Goal: Task Accomplishment & Management: Use online tool/utility

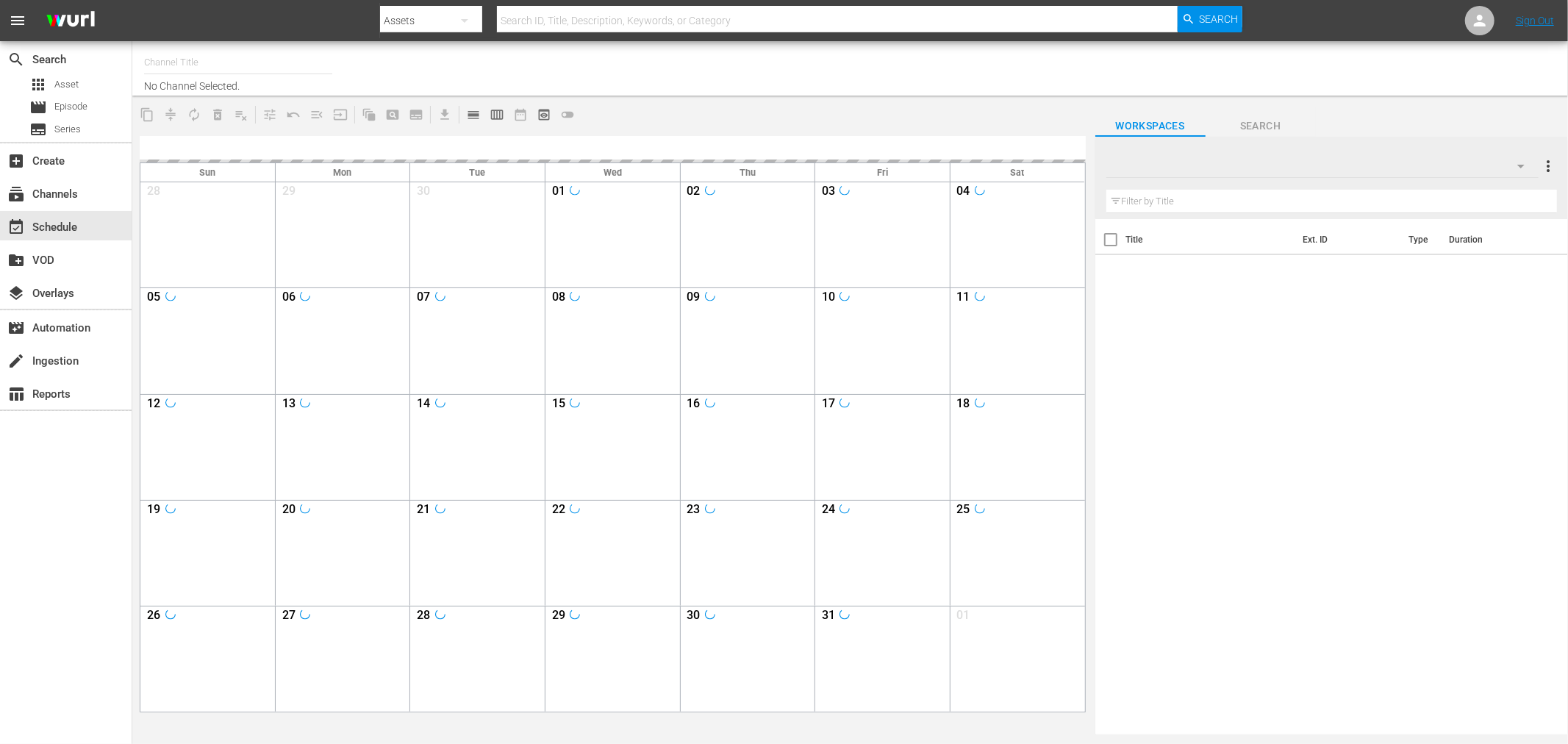
type input "Soul Flix (1949)"
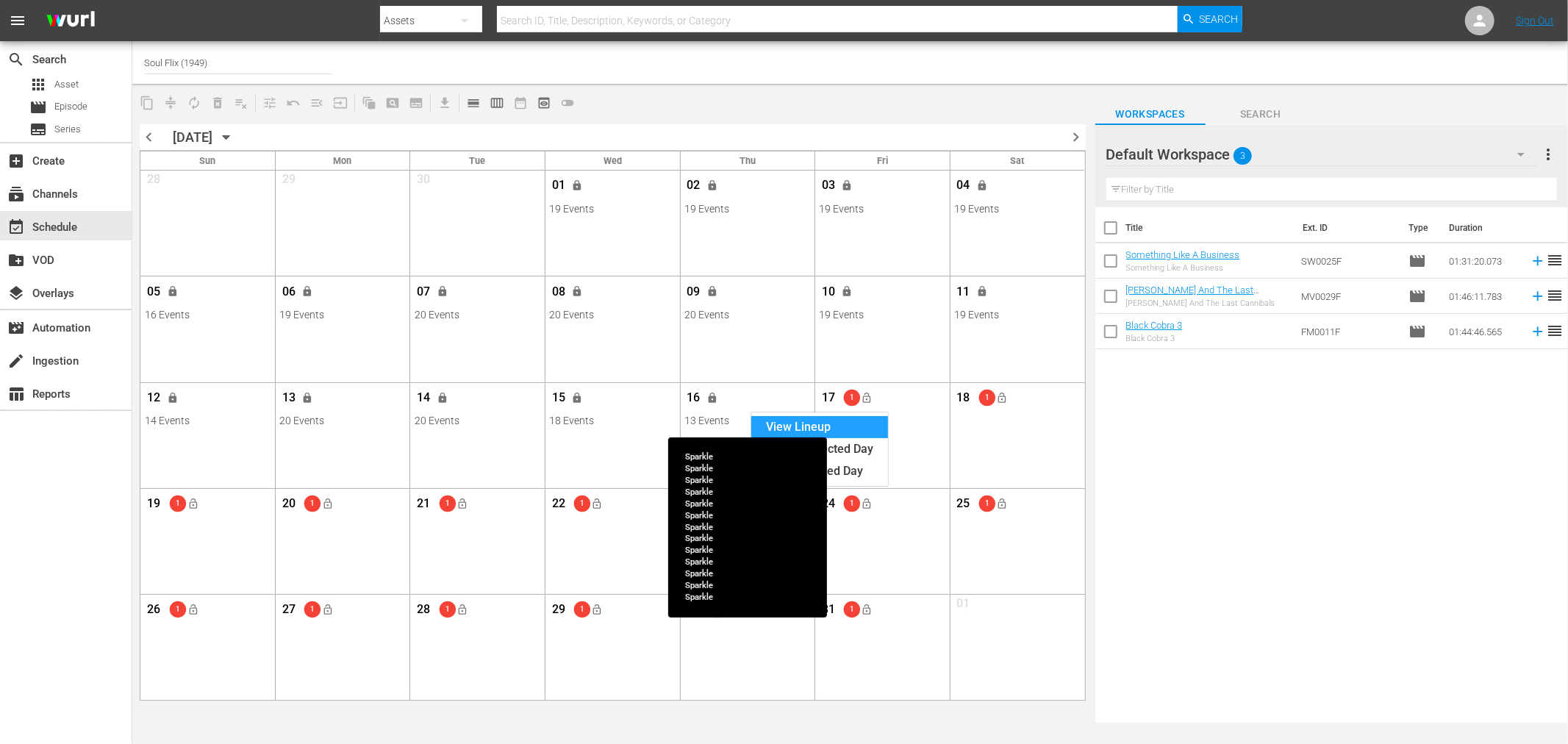
click at [791, 422] on div "View Lineup" at bounding box center [819, 427] width 137 height 22
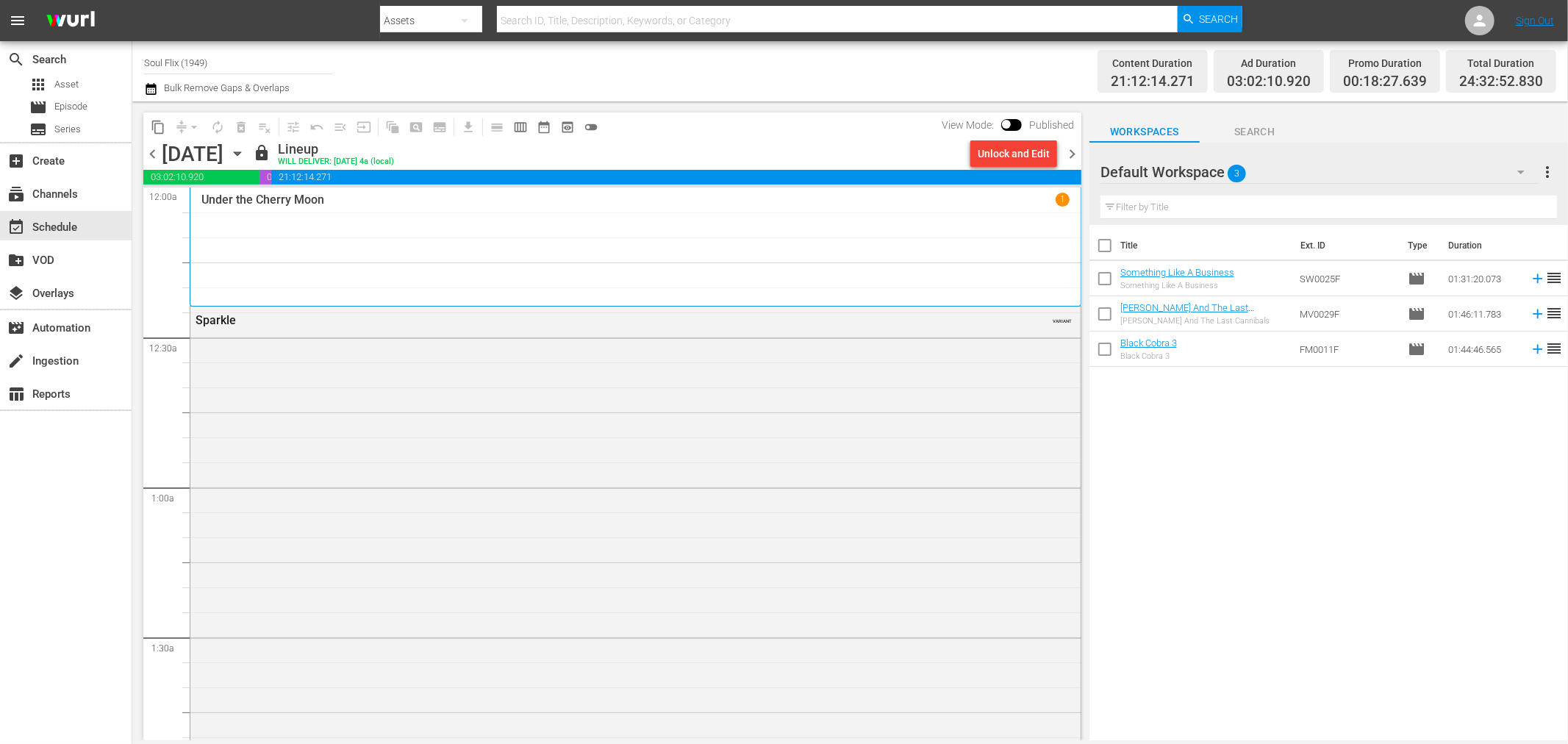
click at [61, 509] on div "search Search apps Asset movie Episode subtitles Series add_box Create subscrip…" at bounding box center [66, 412] width 132 height 744
click at [1029, 149] on div "Unlock and Edit" at bounding box center [1013, 153] width 72 height 27
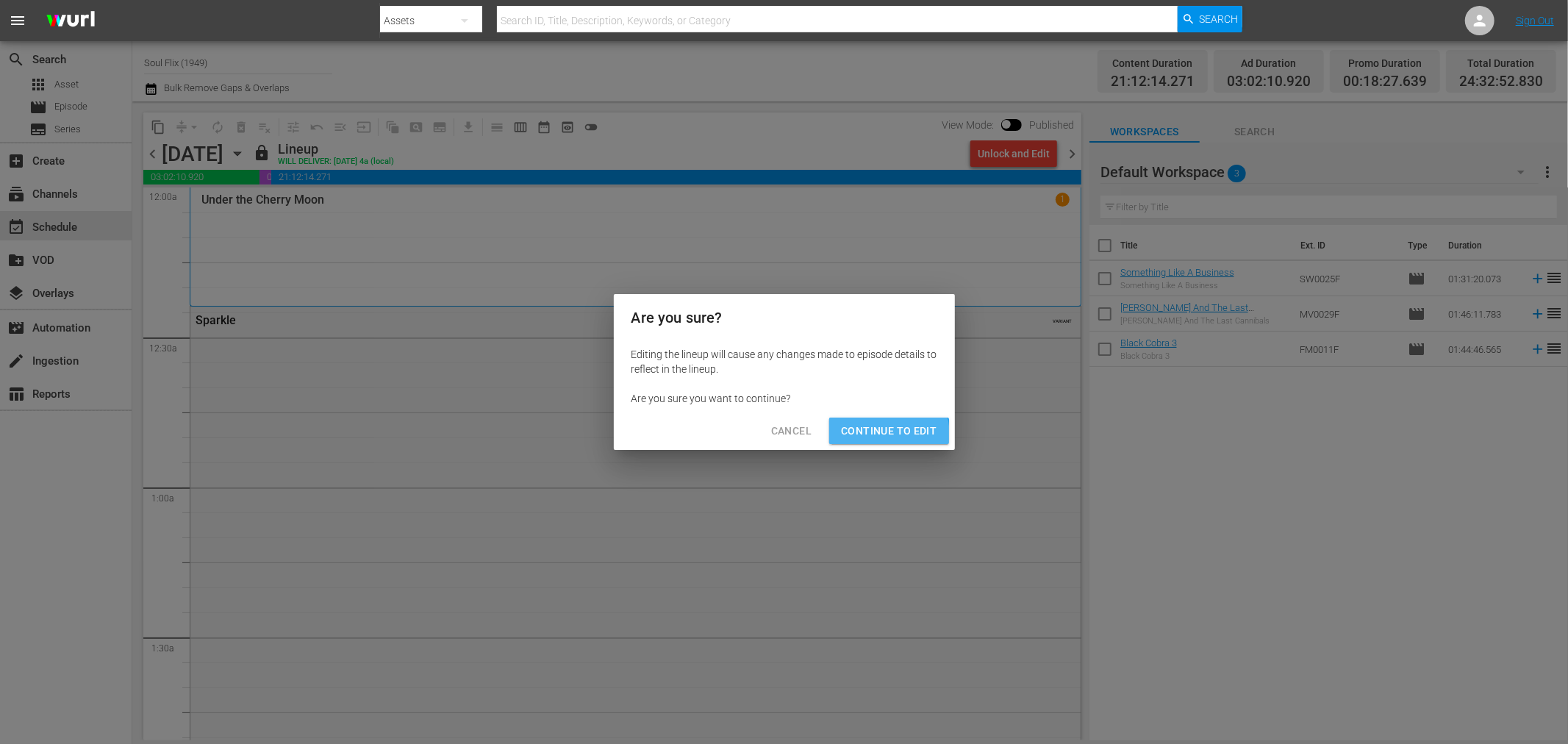
click at [869, 437] on span "Continue to Edit" at bounding box center [889, 431] width 95 height 19
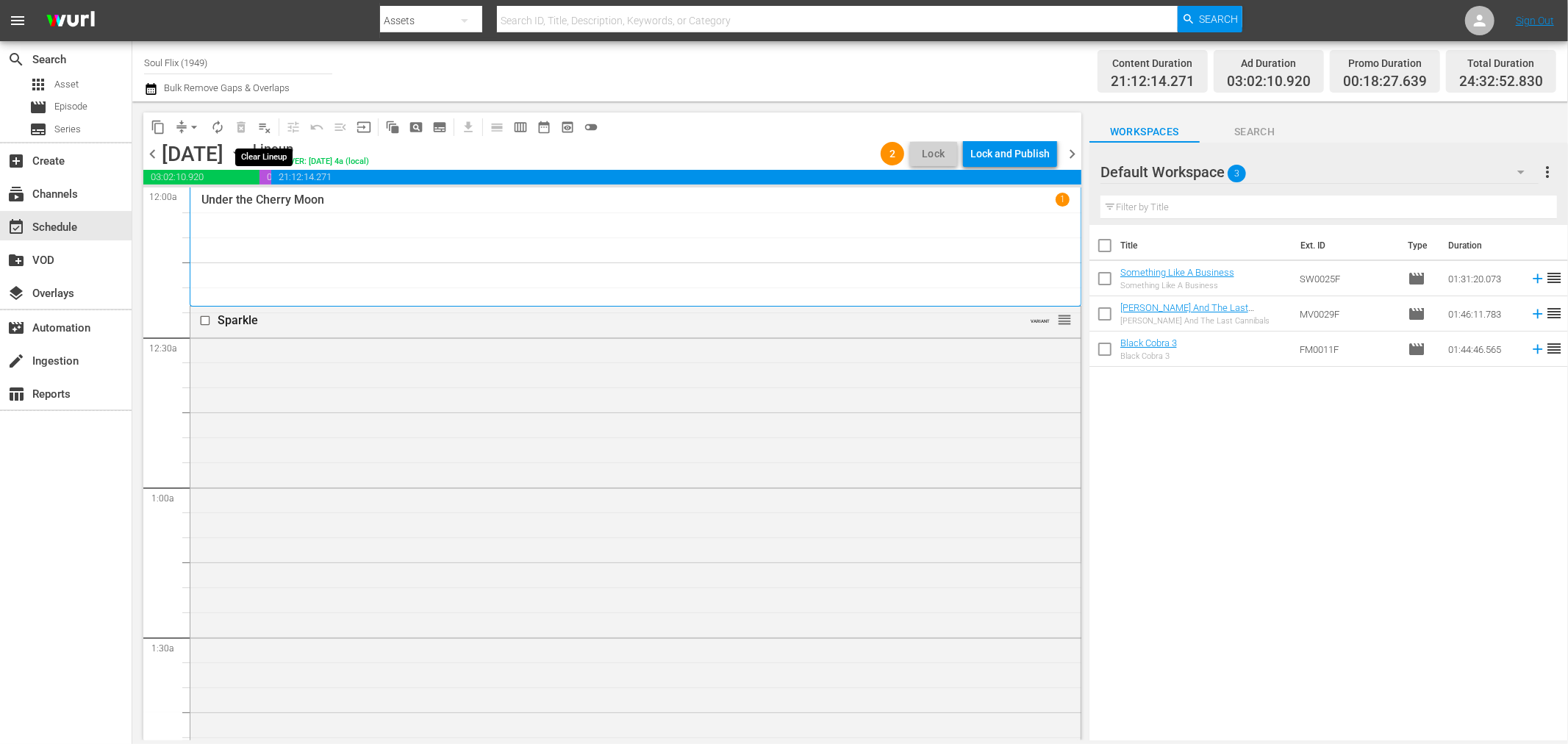
click at [260, 130] on span "playlist_remove_outlined" at bounding box center [264, 127] width 15 height 15
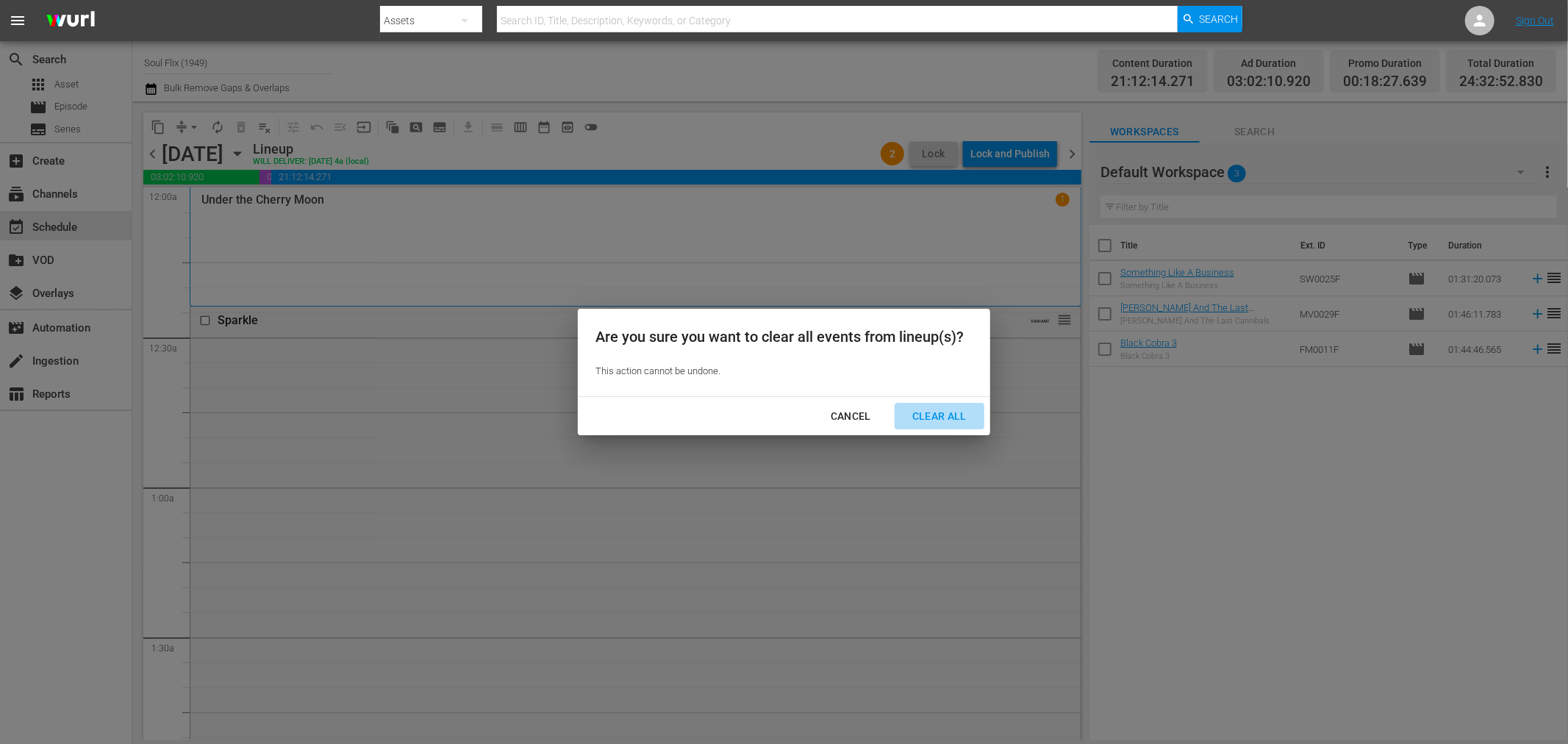
click at [923, 416] on div "Clear All" at bounding box center [939, 416] width 77 height 19
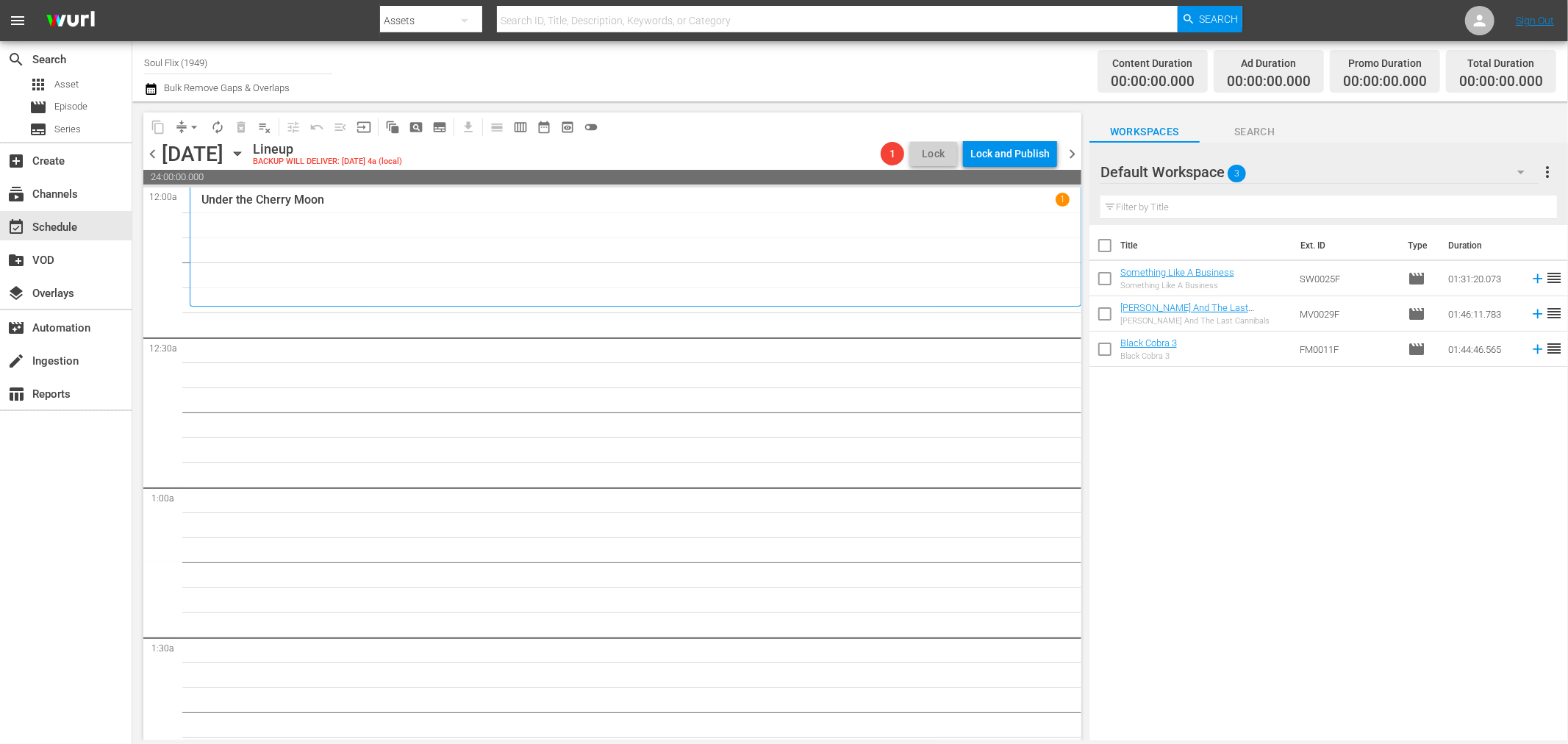
drag, startPoint x: 1402, startPoint y: 136, endPoint x: 1392, endPoint y: 138, distance: 10.2
click at [1402, 136] on div "Workspaces Search" at bounding box center [1329, 128] width 479 height 30
click at [431, 236] on div "Under the Cherry Moon 1" at bounding box center [636, 246] width 868 height 108
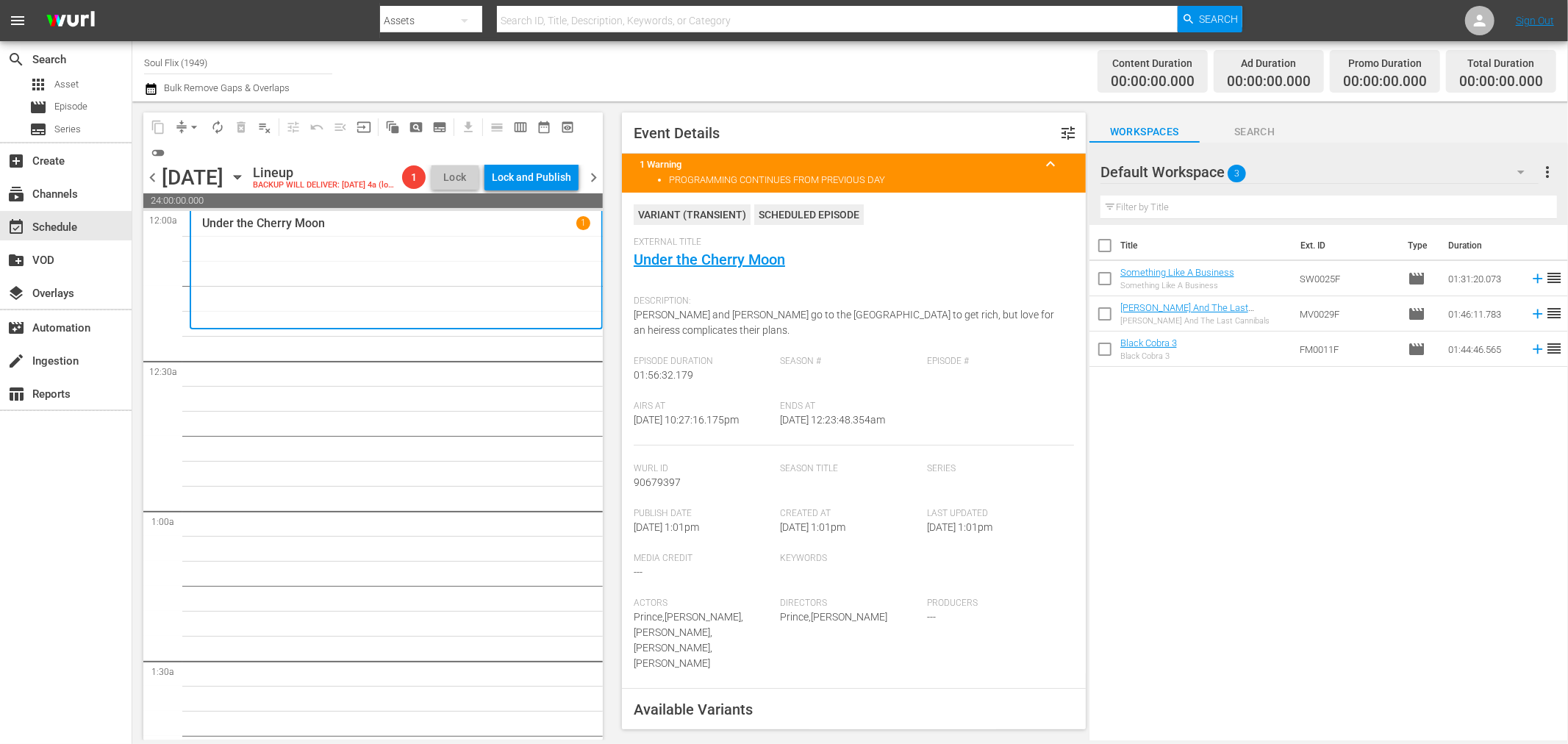
click at [1342, 132] on div "Workspaces Search" at bounding box center [1329, 128] width 479 height 30
